Goal: Obtain resource: Obtain resource

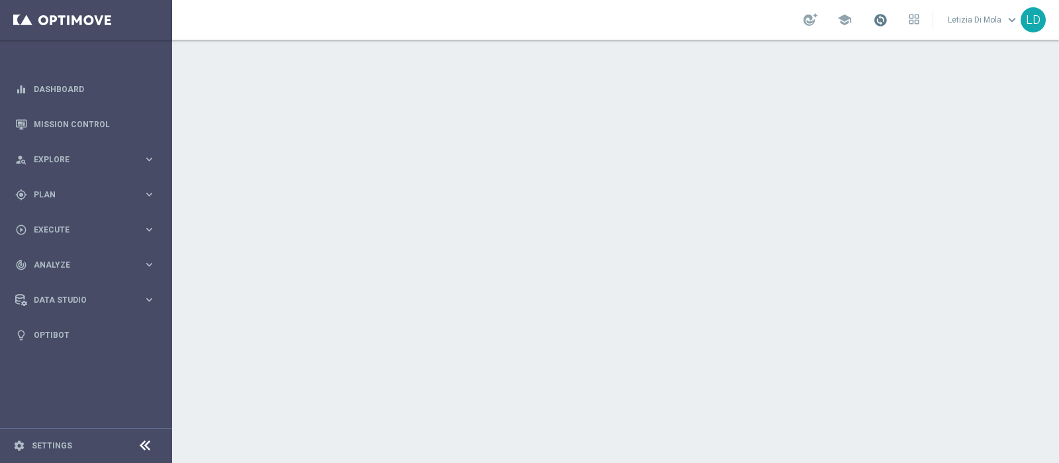
click at [882, 23] on span at bounding box center [880, 20] width 15 height 15
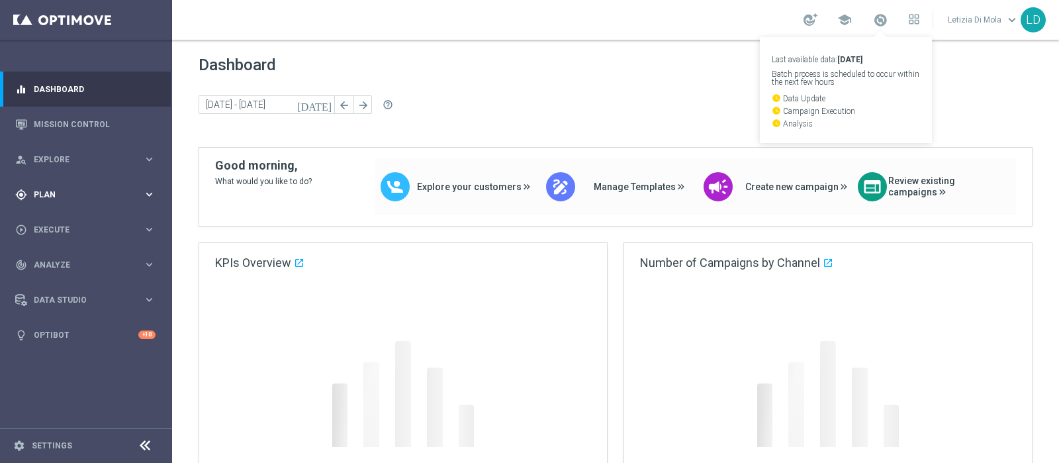
click at [136, 196] on span "Plan" at bounding box center [88, 195] width 109 height 8
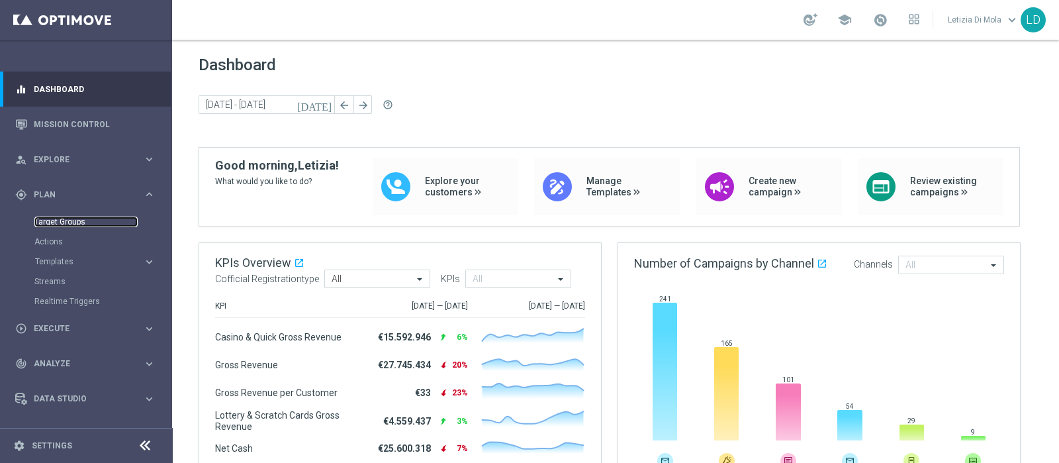
click at [65, 223] on link "Target Groups" at bounding box center [85, 221] width 103 height 11
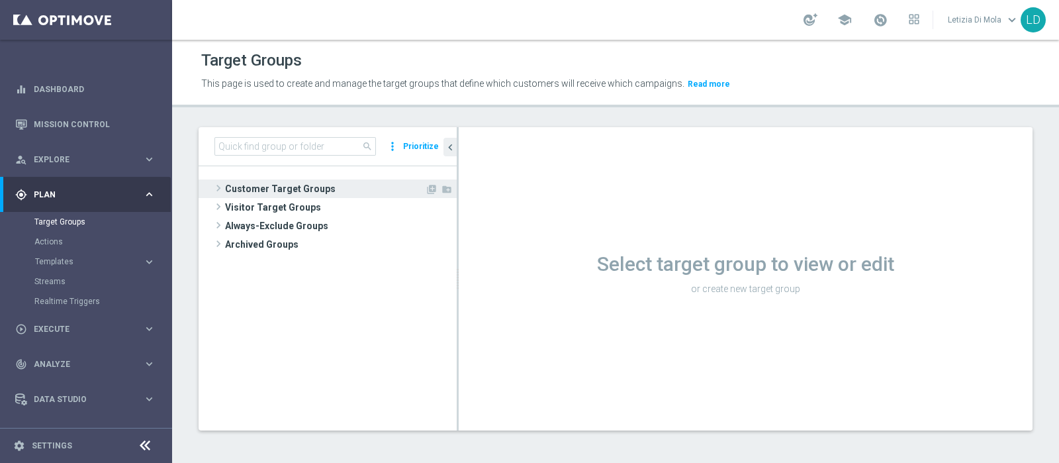
click at [242, 187] on span "Customer Target Groups" at bounding box center [325, 188] width 200 height 19
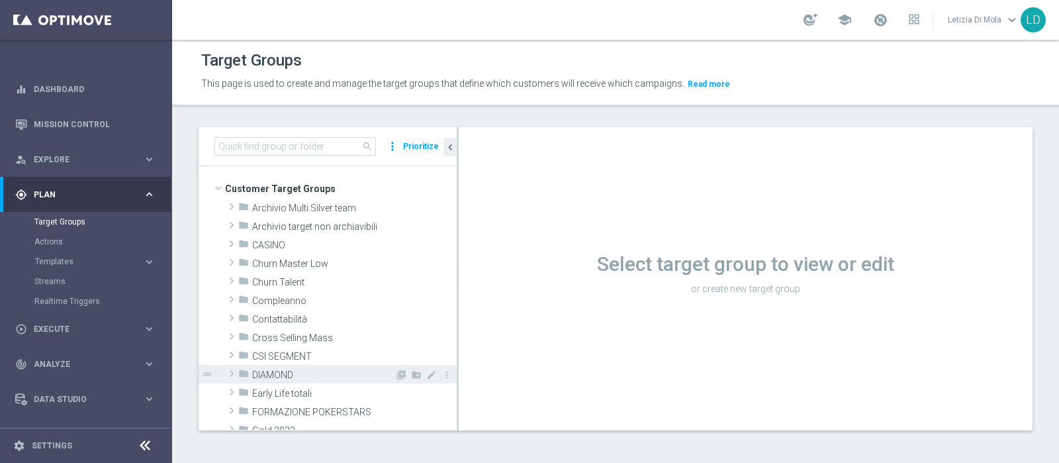
click at [300, 371] on span "DIAMOND" at bounding box center [323, 374] width 142 height 11
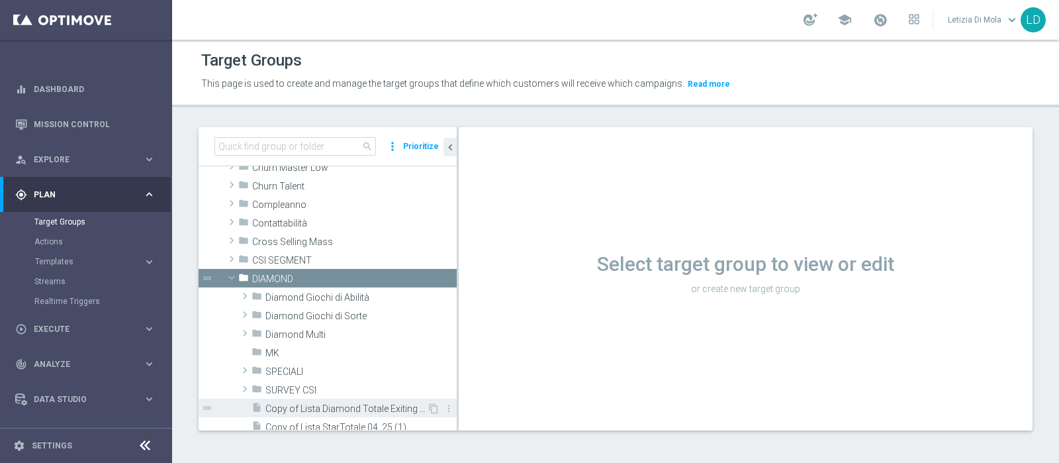
scroll to position [165, 0]
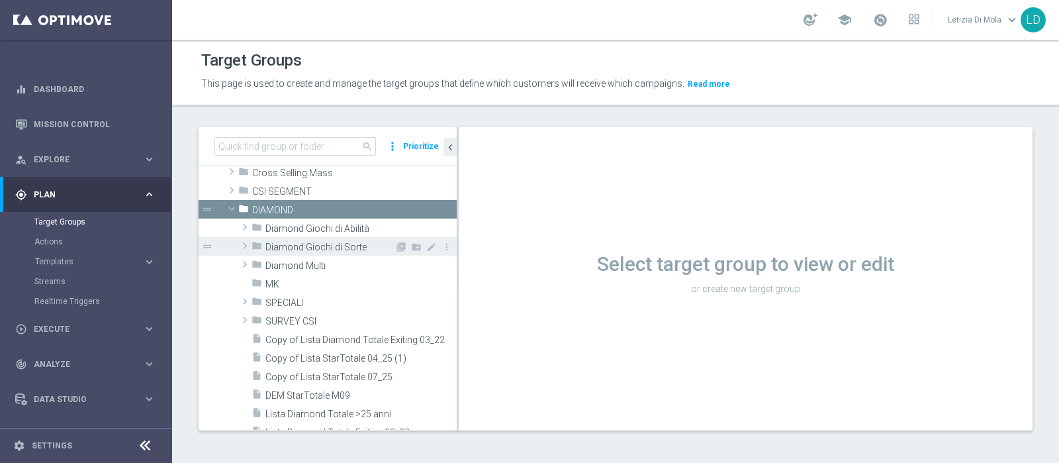
click at [302, 246] on span "Diamond Giochi di Sorte" at bounding box center [329, 247] width 129 height 11
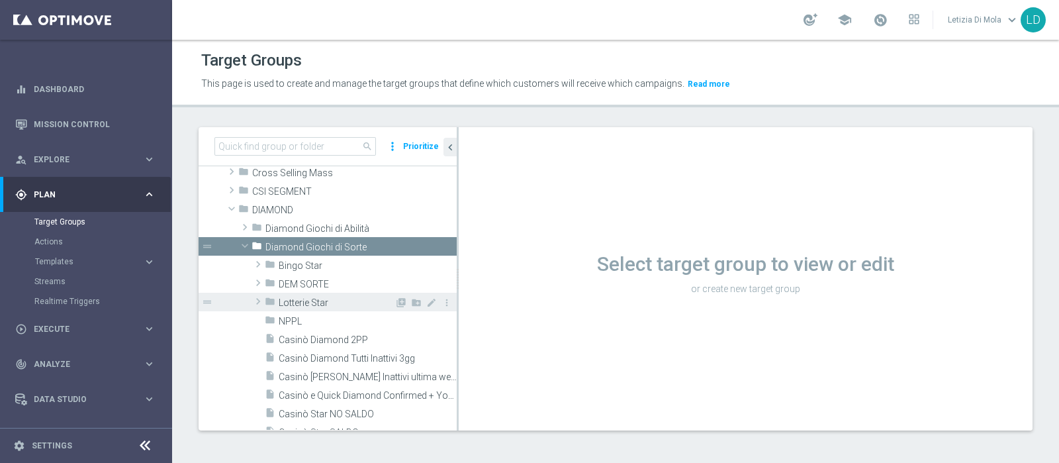
click at [323, 302] on span "Lotterie Star" at bounding box center [337, 302] width 116 height 11
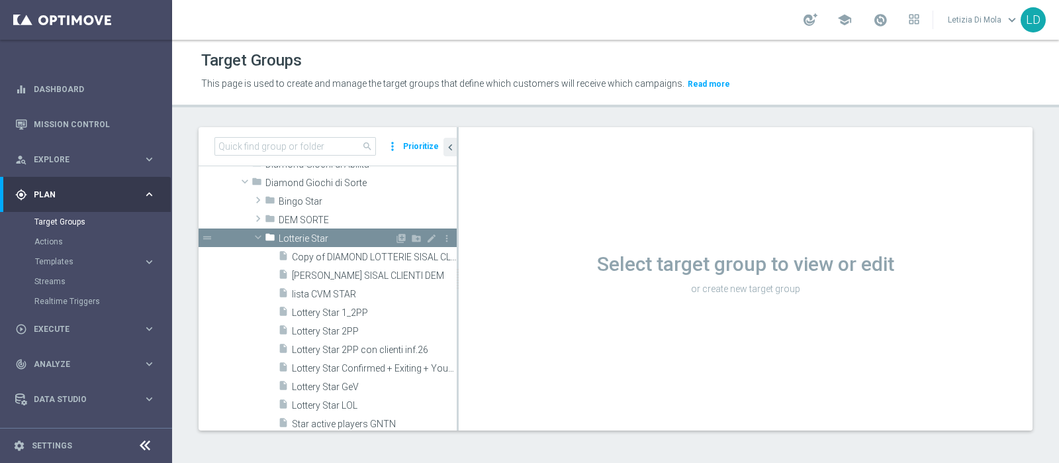
scroll to position [330, 0]
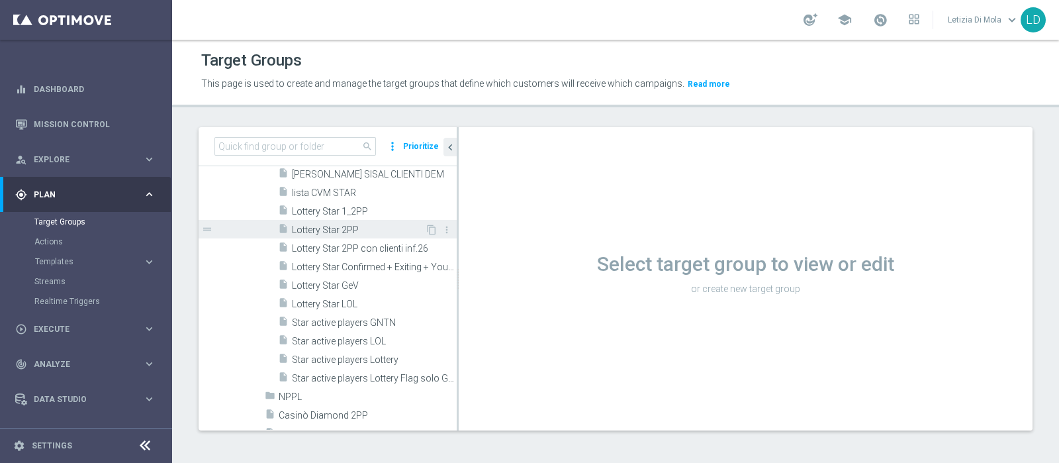
click at [371, 230] on span "Lottery Star 2PP" at bounding box center [358, 229] width 133 height 11
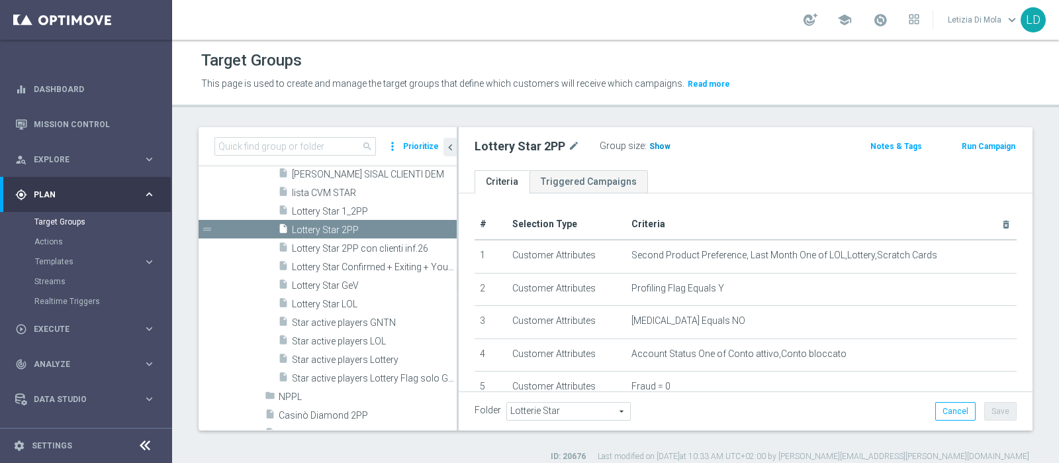
click at [659, 147] on span "Show" at bounding box center [659, 146] width 21 height 9
click at [658, 145] on span "749" at bounding box center [658, 148] width 17 height 13
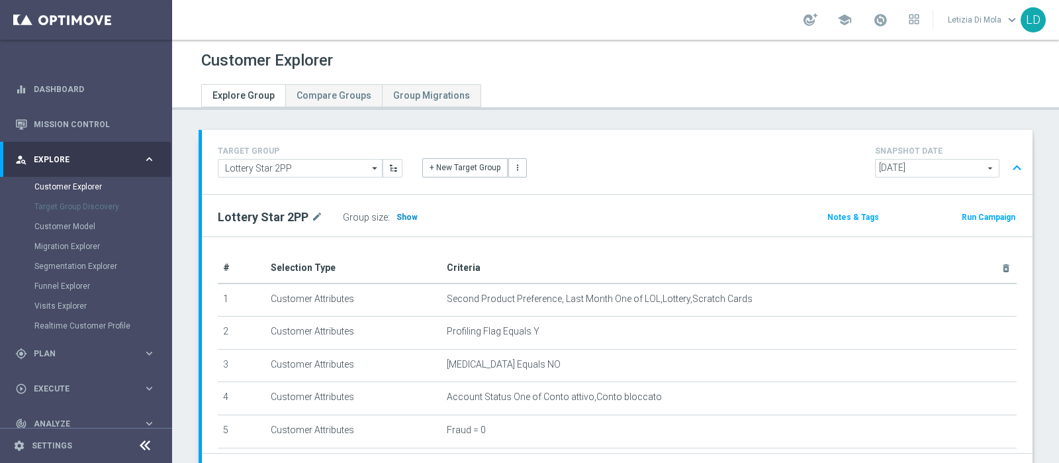
click at [407, 214] on span "Show" at bounding box center [406, 216] width 21 height 9
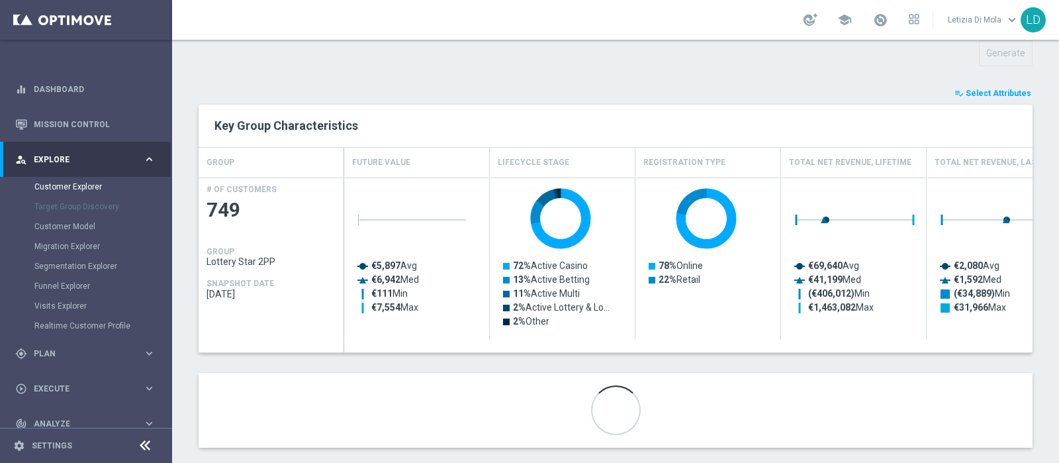
scroll to position [494, 0]
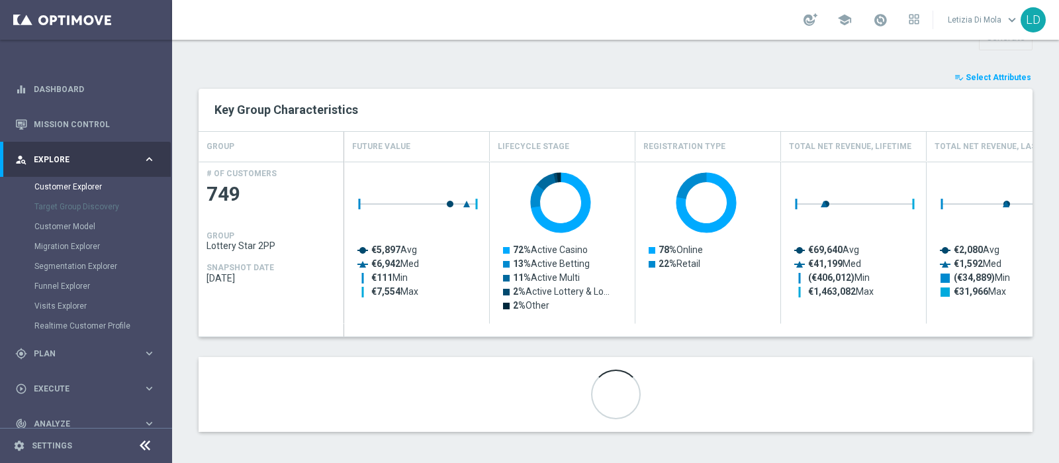
click at [966, 73] on span "Select Attributes" at bounding box center [999, 77] width 66 height 9
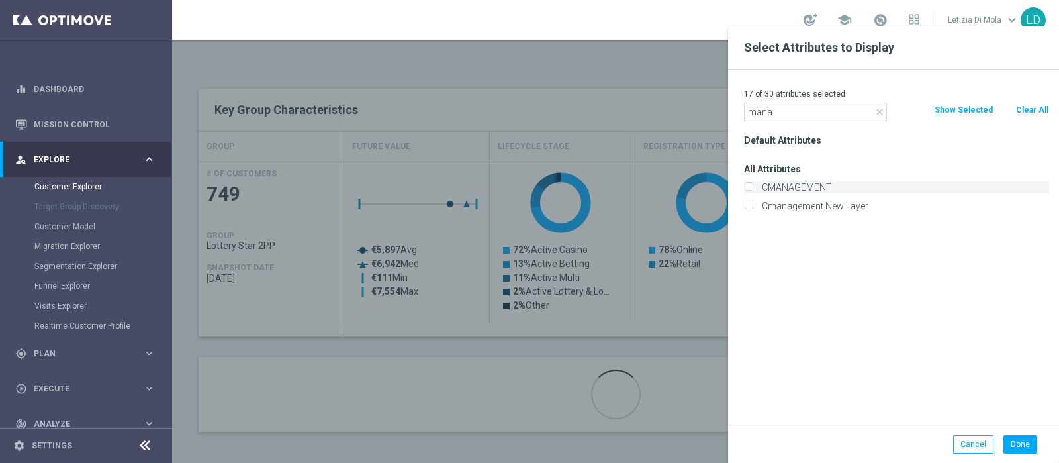
type input "mana"
click at [797, 187] on label "CMANAGEMENT" at bounding box center [903, 187] width 292 height 12
click at [753, 187] on input "CMANAGEMENT" at bounding box center [748, 189] width 9 height 9
checkbox input "true"
click at [1021, 449] on button "Done" at bounding box center [1020, 444] width 34 height 19
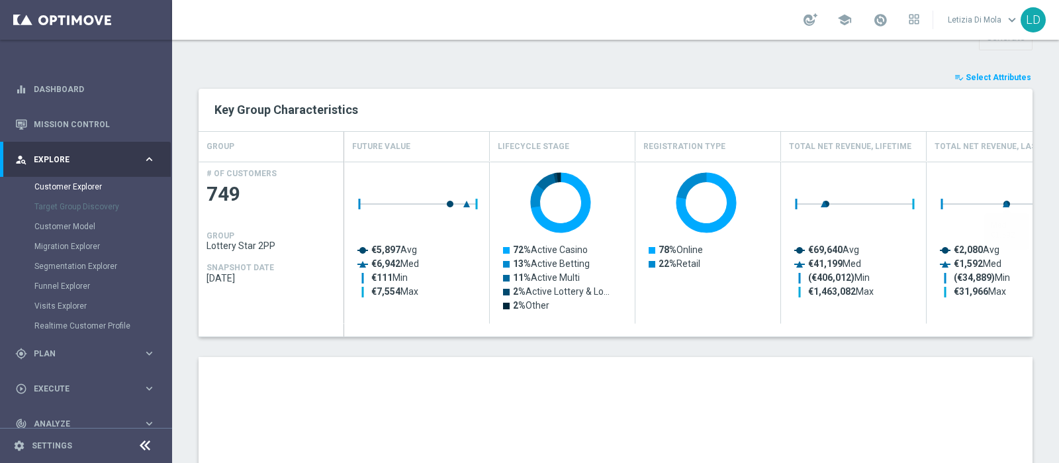
click at [981, 75] on span "Select Attributes" at bounding box center [999, 77] width 66 height 9
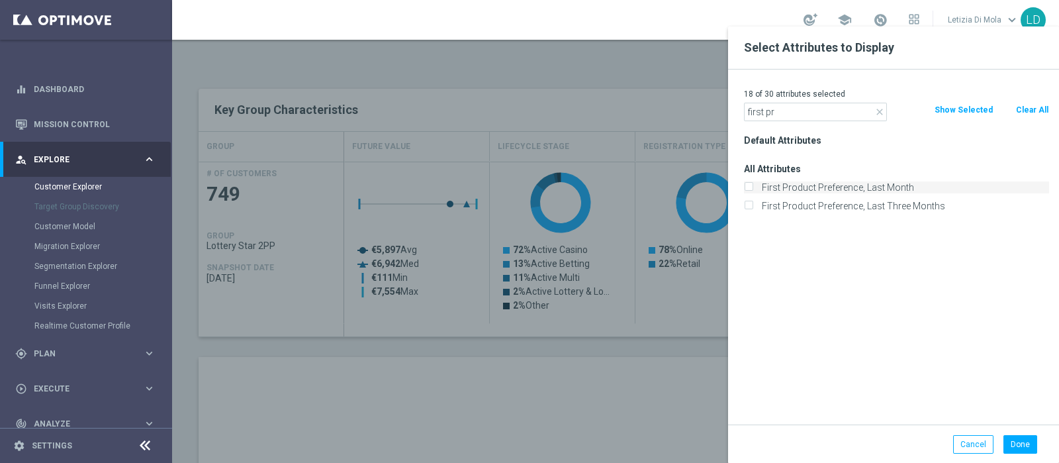
type input "first pr"
click at [890, 187] on label "First Product Preference, Last Month" at bounding box center [903, 187] width 292 height 12
click at [753, 187] on input "First Product Preference, Last Month" at bounding box center [748, 189] width 9 height 9
checkbox input "true"
click at [1013, 440] on button "Done" at bounding box center [1020, 444] width 34 height 19
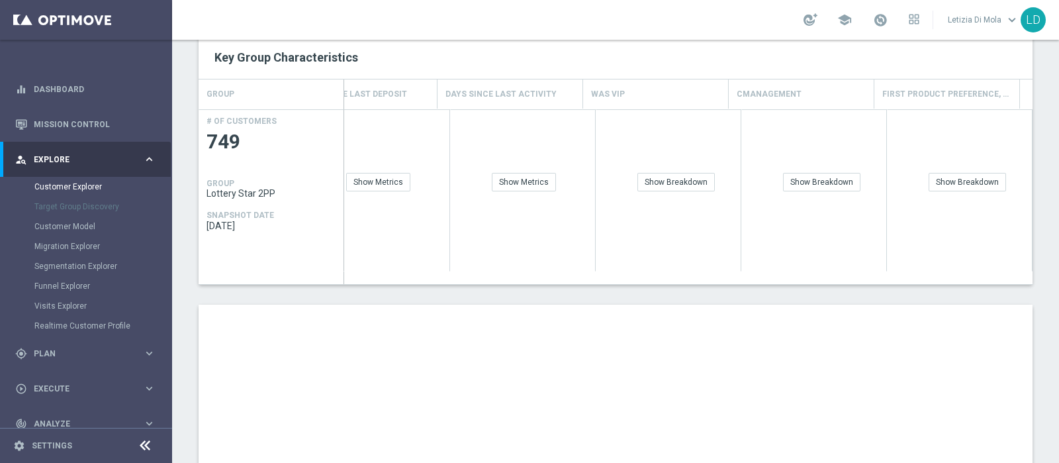
scroll to position [660, 0]
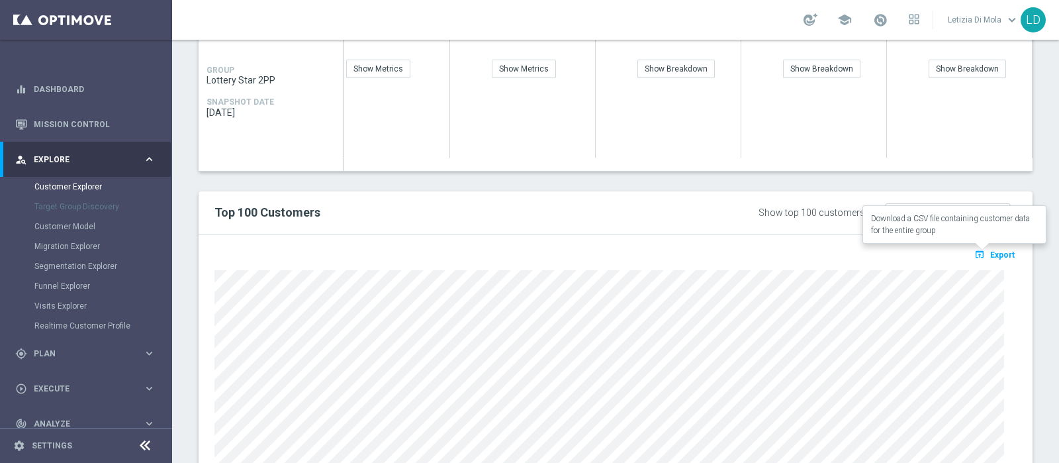
click at [994, 250] on span "Export" at bounding box center [1002, 254] width 24 height 9
click at [990, 250] on span "Export" at bounding box center [1002, 254] width 24 height 9
